Goal: Information Seeking & Learning: Learn about a topic

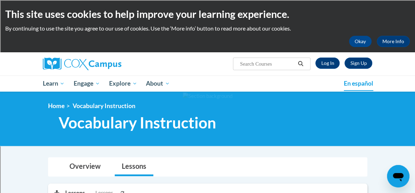
click at [361, 118] on div "<en>Home</en><fr>Accueil</fr><de>Zuhause</de><it>Casa</it><es>Casa</es><pt>Casa…" at bounding box center [208, 118] width 341 height 33
click at [369, 81] on span "En español" at bounding box center [359, 83] width 30 height 7
click at [331, 63] on link "Log In" at bounding box center [328, 63] width 24 height 11
click at [378, 144] on div at bounding box center [207, 119] width 415 height 54
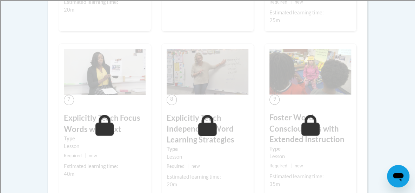
scroll to position [503, 0]
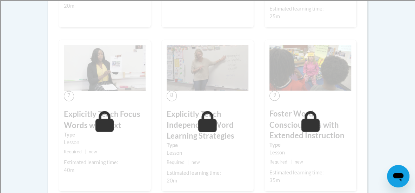
click at [391, 130] on body "This site uses cookies to help improve your learning experience. By continuing …" at bounding box center [207, 54] width 415 height 1114
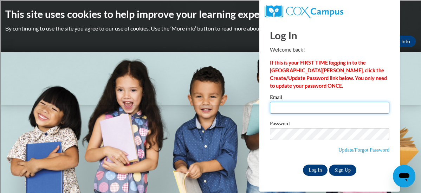
type input "hietkel@sdmfschools.org"
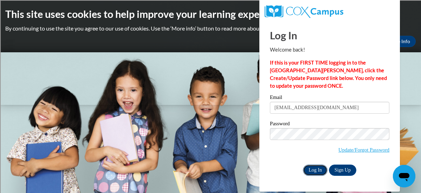
click at [313, 168] on input "Log In" at bounding box center [315, 170] width 25 height 11
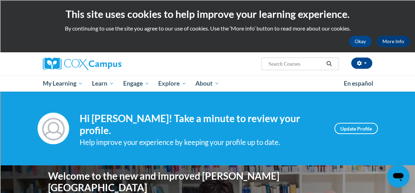
click at [376, 115] on div "Your profile Hi Kelly Hietpas! Take a minute to review your profile. Help impro…" at bounding box center [208, 128] width 341 height 39
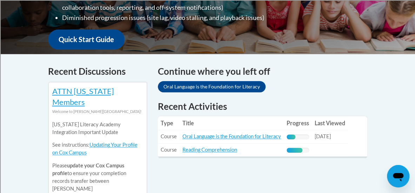
scroll to position [255, 0]
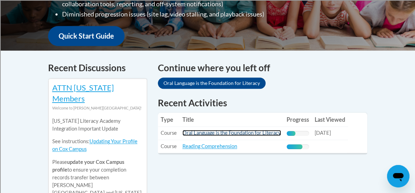
click at [256, 130] on link "Oral Language is the Foundation for Literacy" at bounding box center [232, 133] width 99 height 6
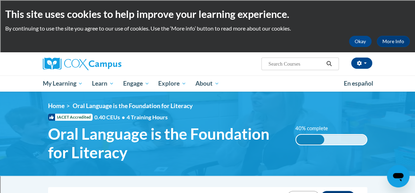
click at [391, 127] on img at bounding box center [207, 134] width 415 height 84
click at [393, 89] on div "Kelly Hietpas (America/Chicago UTC-05:00) My Profile Inbox My Transcripts Log O…" at bounding box center [207, 71] width 415 height 39
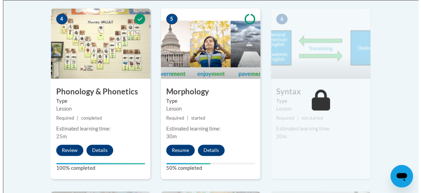
scroll to position [451, 0]
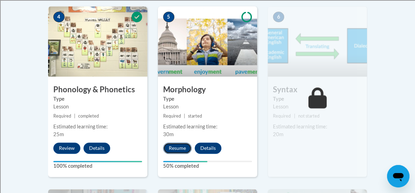
click at [172, 147] on button "Resume" at bounding box center [177, 148] width 28 height 11
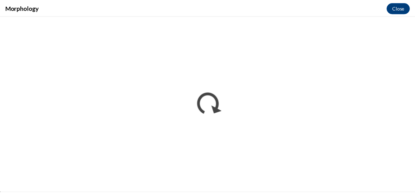
scroll to position [0, 0]
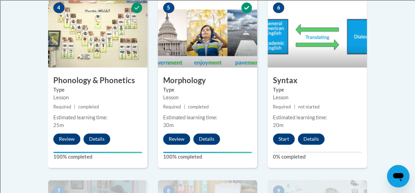
scroll to position [461, 0]
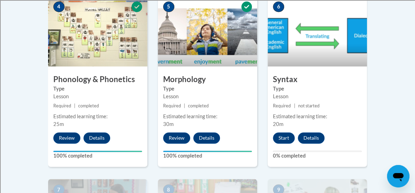
click at [400, 109] on body "This site uses cookies to help improve your learning experience. By continuing …" at bounding box center [207, 148] width 415 height 1219
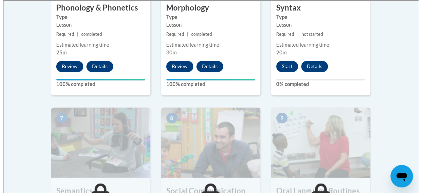
scroll to position [532, 0]
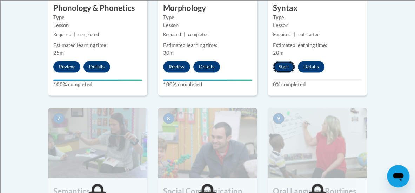
click at [285, 65] on button "Start" at bounding box center [284, 66] width 22 height 11
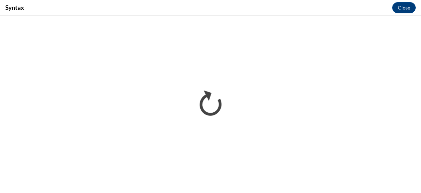
scroll to position [0, 0]
